Goal: Information Seeking & Learning: Learn about a topic

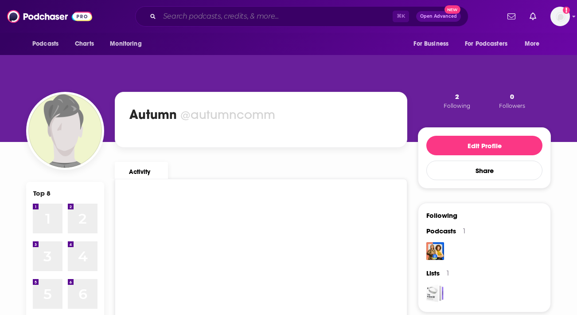
click at [184, 15] on input "Search podcasts, credits, & more..." at bounding box center [276, 16] width 233 height 14
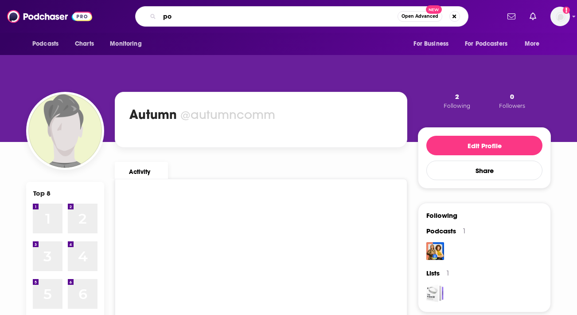
type input "p"
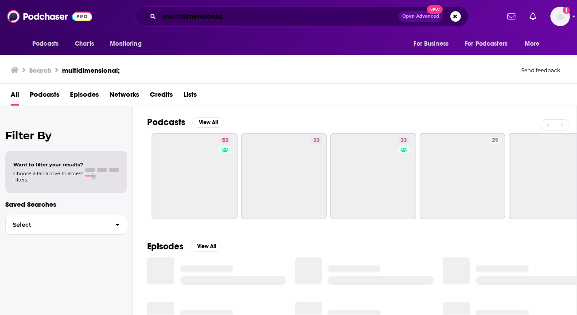
click at [250, 19] on input "multidimensional;" at bounding box center [279, 16] width 239 height 14
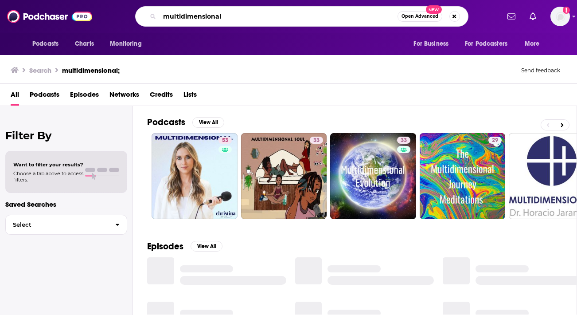
type input "multidimensional"
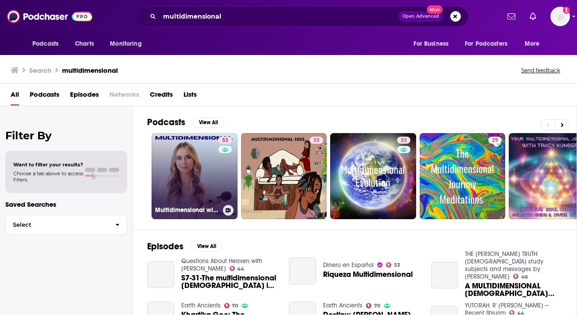
click at [194, 168] on link "53 Multidimensional with [PERSON_NAME] The Channel" at bounding box center [195, 176] width 86 height 86
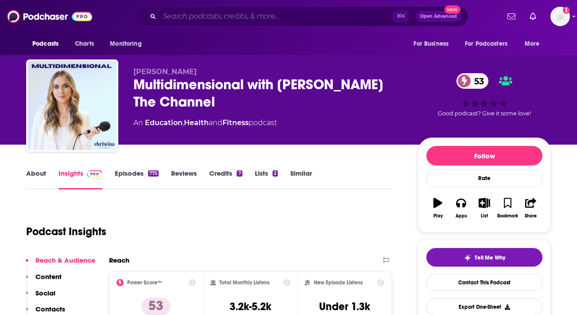
click at [203, 21] on input "Search podcasts, credits, & more..." at bounding box center [276, 16] width 233 height 14
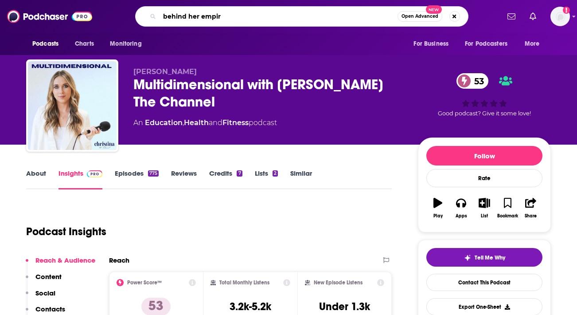
type input "behind her empire"
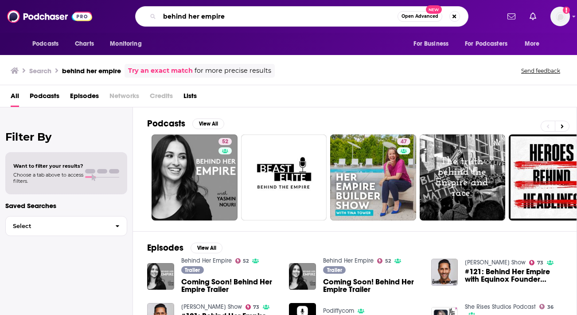
drag, startPoint x: 233, startPoint y: 13, endPoint x: 84, endPoint y: 14, distance: 149.5
click at [84, 14] on div "Podcasts Charts Monitoring behind her empire Open Advanced New For Business For…" at bounding box center [288, 16] width 577 height 33
type input "[PERSON_NAME] podcast"
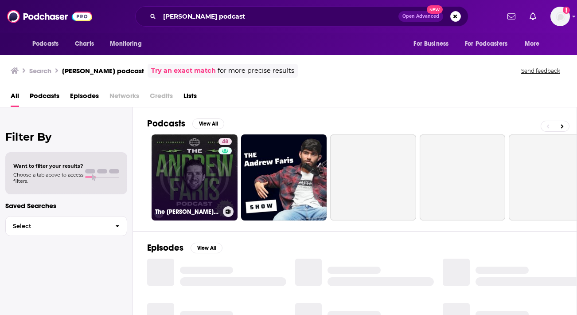
click at [184, 174] on link "48 The [PERSON_NAME] Podcast" at bounding box center [195, 177] width 86 height 86
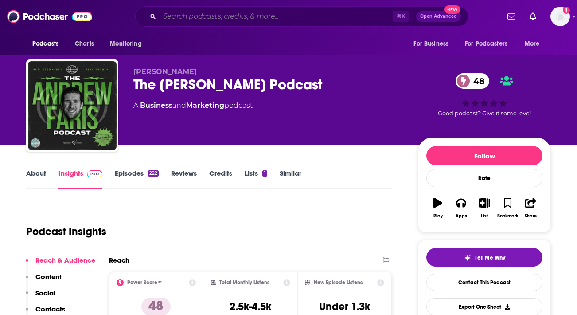
click at [199, 16] on input "Search podcasts, credits, & more..." at bounding box center [276, 16] width 233 height 14
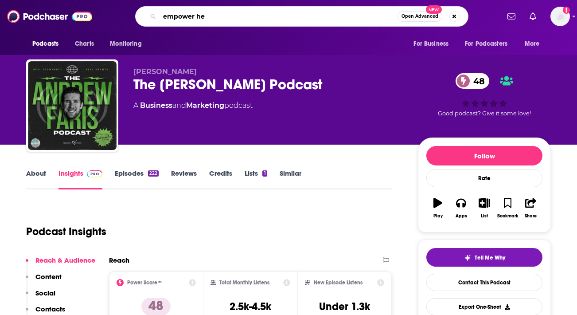
type input "empower her"
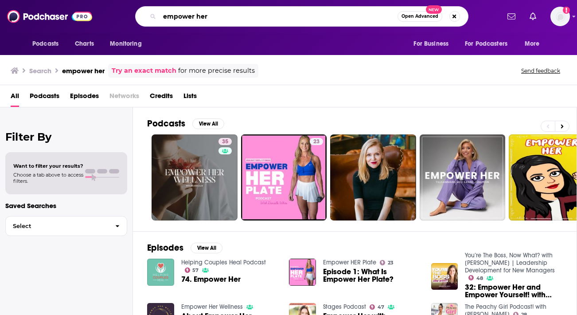
drag, startPoint x: 221, startPoint y: 18, endPoint x: 61, endPoint y: -19, distance: 164.7
click at [61, 0] on html "Podcasts Charts Monitoring empower her Open Advanced New For Business For Podca…" at bounding box center [288, 157] width 577 height 315
type input "more than moms"
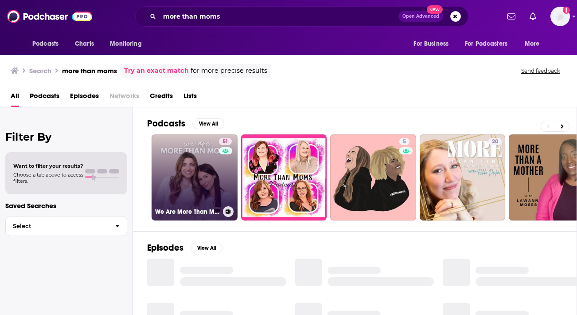
click at [193, 164] on link "51 We Are More Than Moms" at bounding box center [195, 177] width 86 height 86
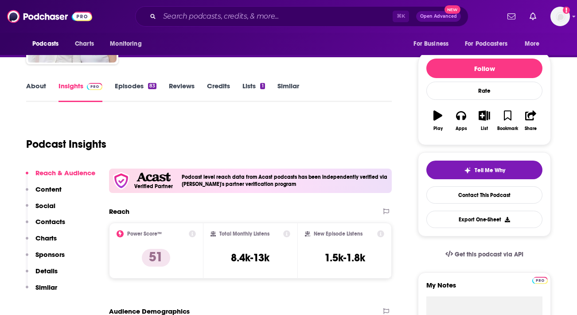
scroll to position [55, 0]
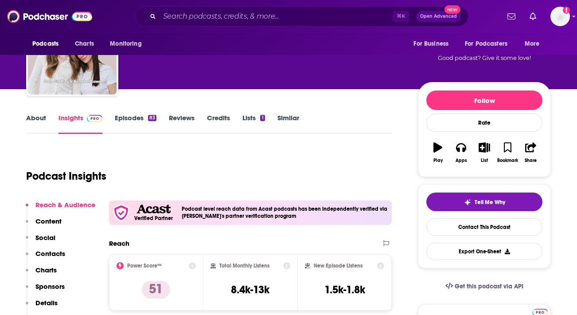
click at [43, 120] on link "About" at bounding box center [36, 124] width 20 height 20
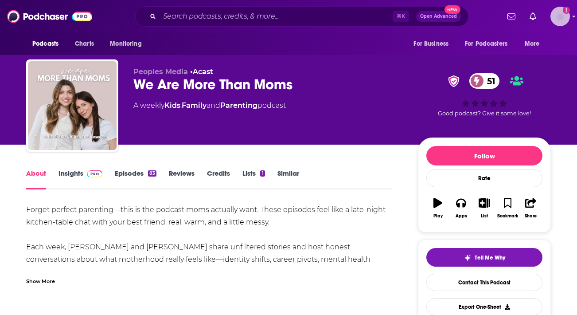
click at [573, 15] on icon "Show profile menu" at bounding box center [575, 16] width 4 height 5
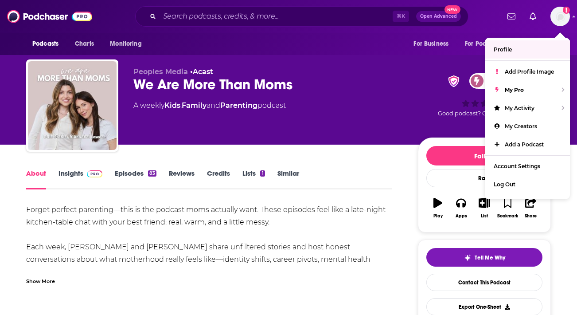
click at [75, 170] on link "Insights" at bounding box center [81, 179] width 44 height 20
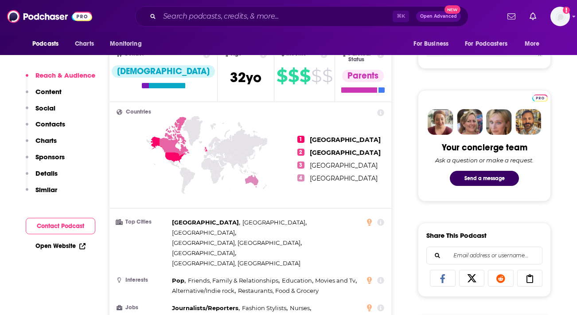
scroll to position [369, 0]
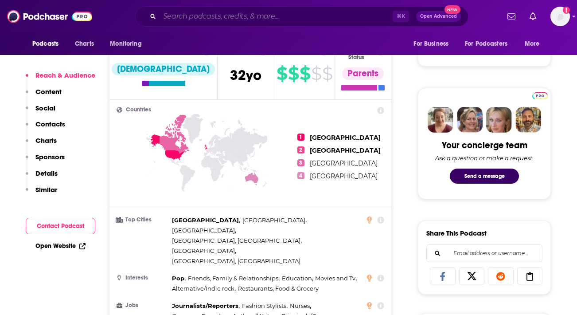
click at [285, 18] on input "Search podcasts, credits, & more..." at bounding box center [276, 16] width 233 height 14
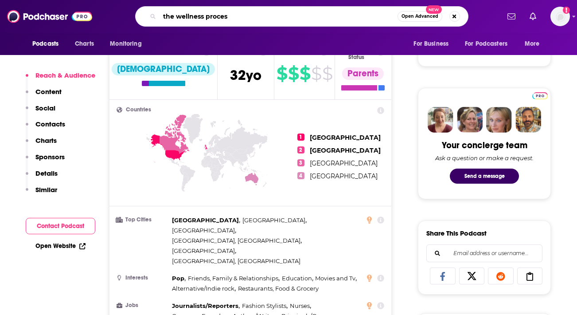
type input "the wellness process"
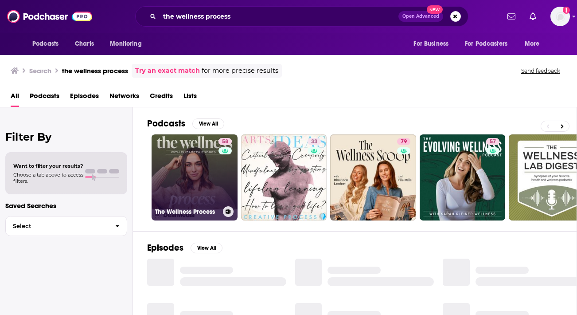
click at [200, 183] on link "58 The Wellness Process" at bounding box center [195, 177] width 86 height 86
